Goal: Find contact information: Find contact information

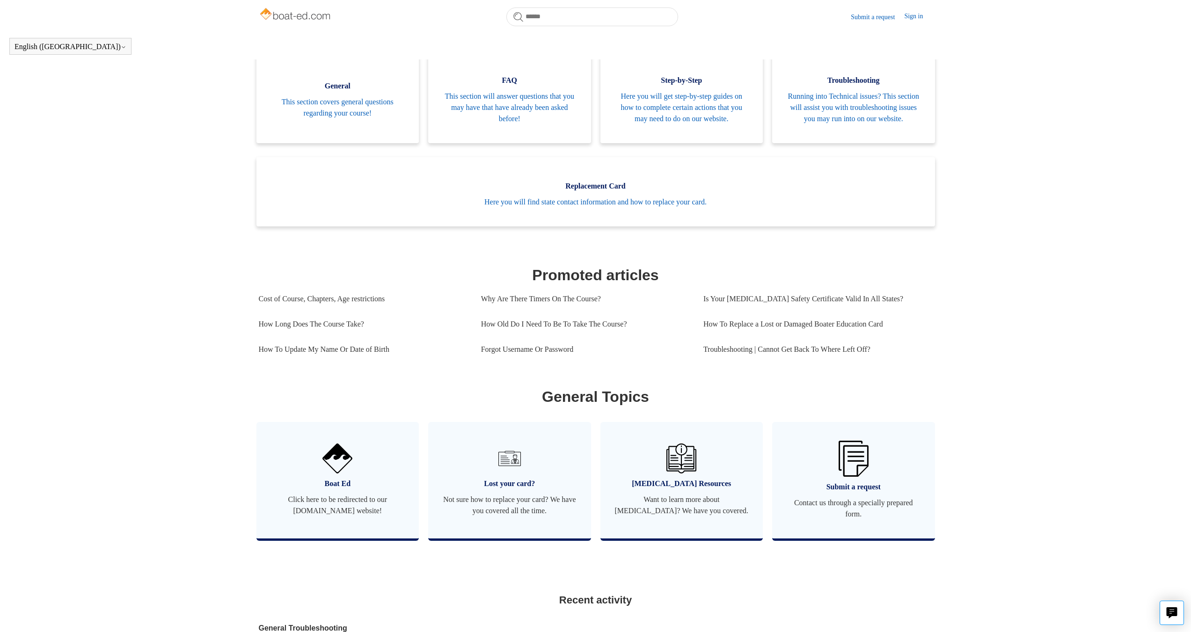
scroll to position [174, 0]
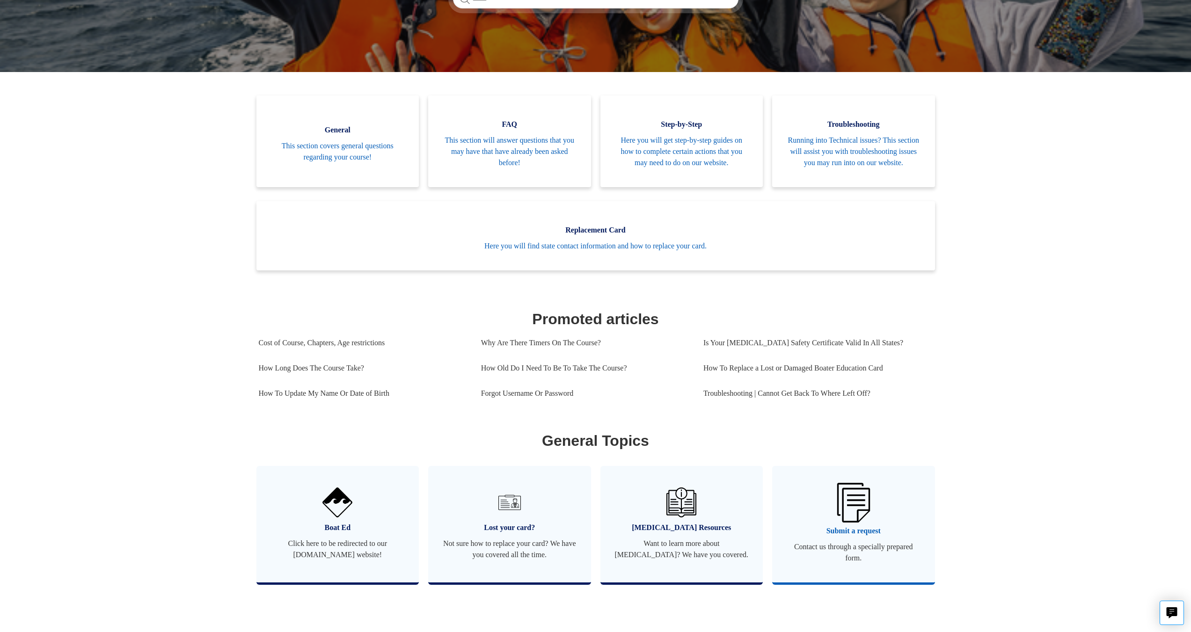
click at [864, 512] on img at bounding box center [853, 502] width 33 height 39
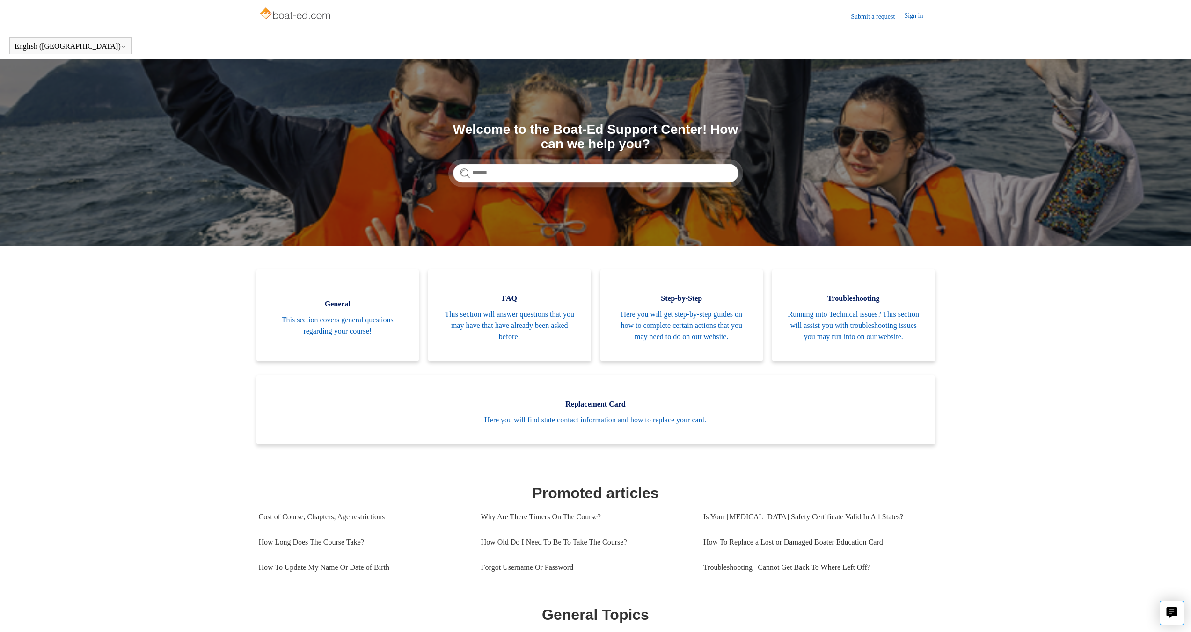
scroll to position [0, 0]
drag, startPoint x: 400, startPoint y: 80, endPoint x: 403, endPoint y: 17, distance: 62.8
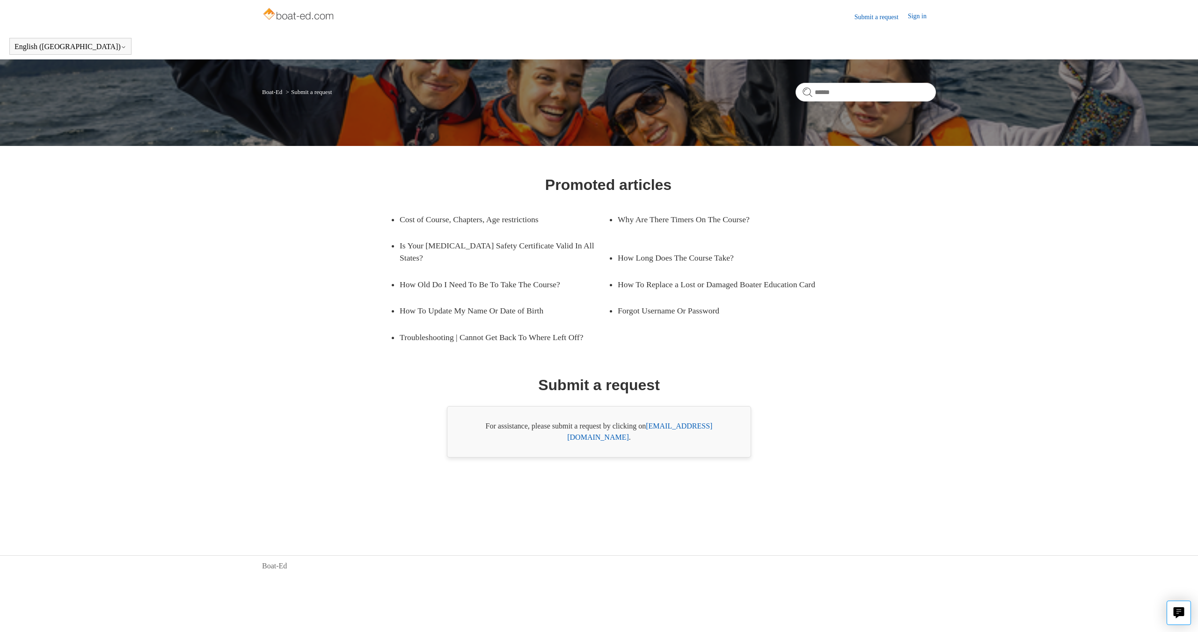
click at [666, 434] on link "[EMAIL_ADDRESS][DOMAIN_NAME]" at bounding box center [639, 431] width 145 height 19
click at [790, 449] on div "Promoted articles Cost of Course, Chapters, Age restrictions Why Are There Time…" at bounding box center [599, 316] width 606 height 316
drag, startPoint x: 724, startPoint y: 431, endPoint x: 650, endPoint y: 429, distance: 73.9
click at [650, 429] on div "For assistance, please submit a request by clicking on [EMAIL_ADDRESS][DOMAIN_N…" at bounding box center [599, 431] width 304 height 51
copy link "[EMAIL_ADDRESS][DOMAIN_NAME]"
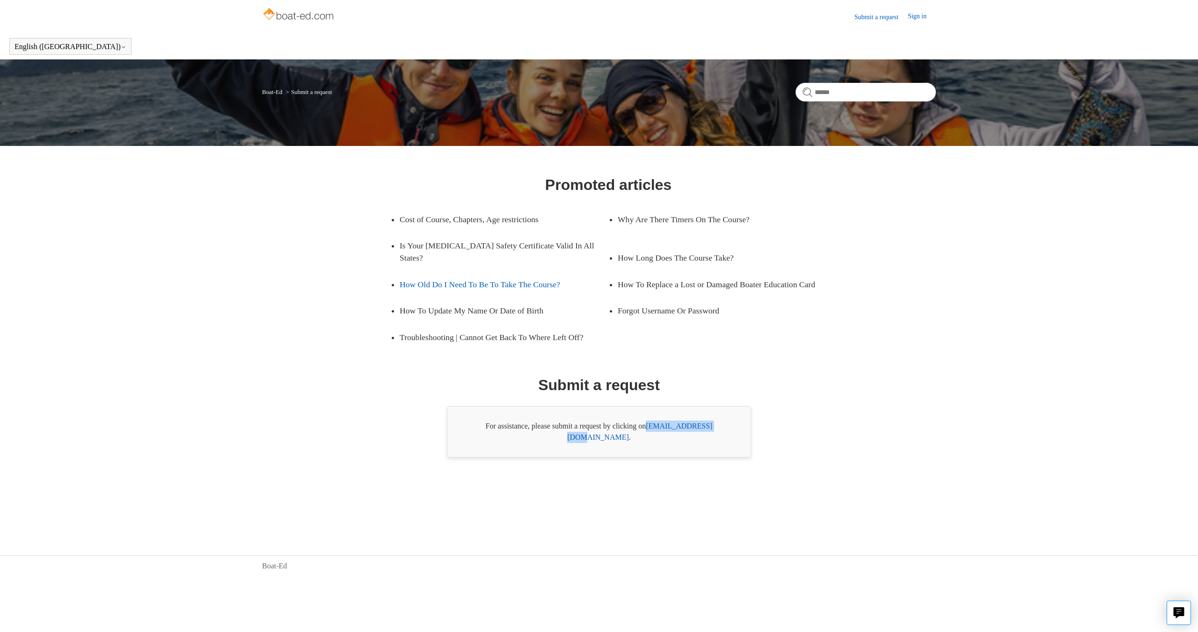
drag, startPoint x: 568, startPoint y: 283, endPoint x: 528, endPoint y: 266, distance: 43.4
